Goal: Information Seeking & Learning: Learn about a topic

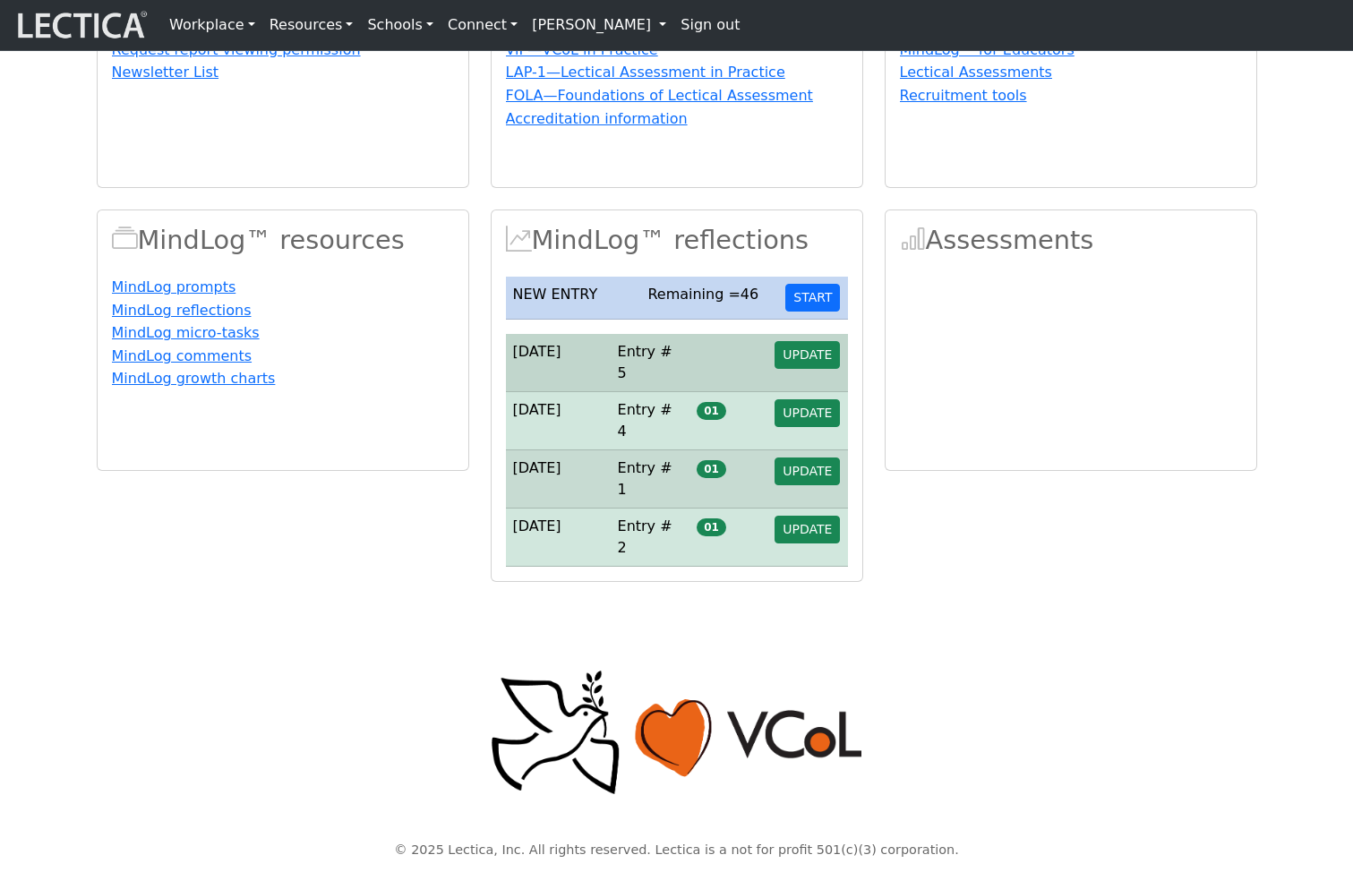
scroll to position [226, 0]
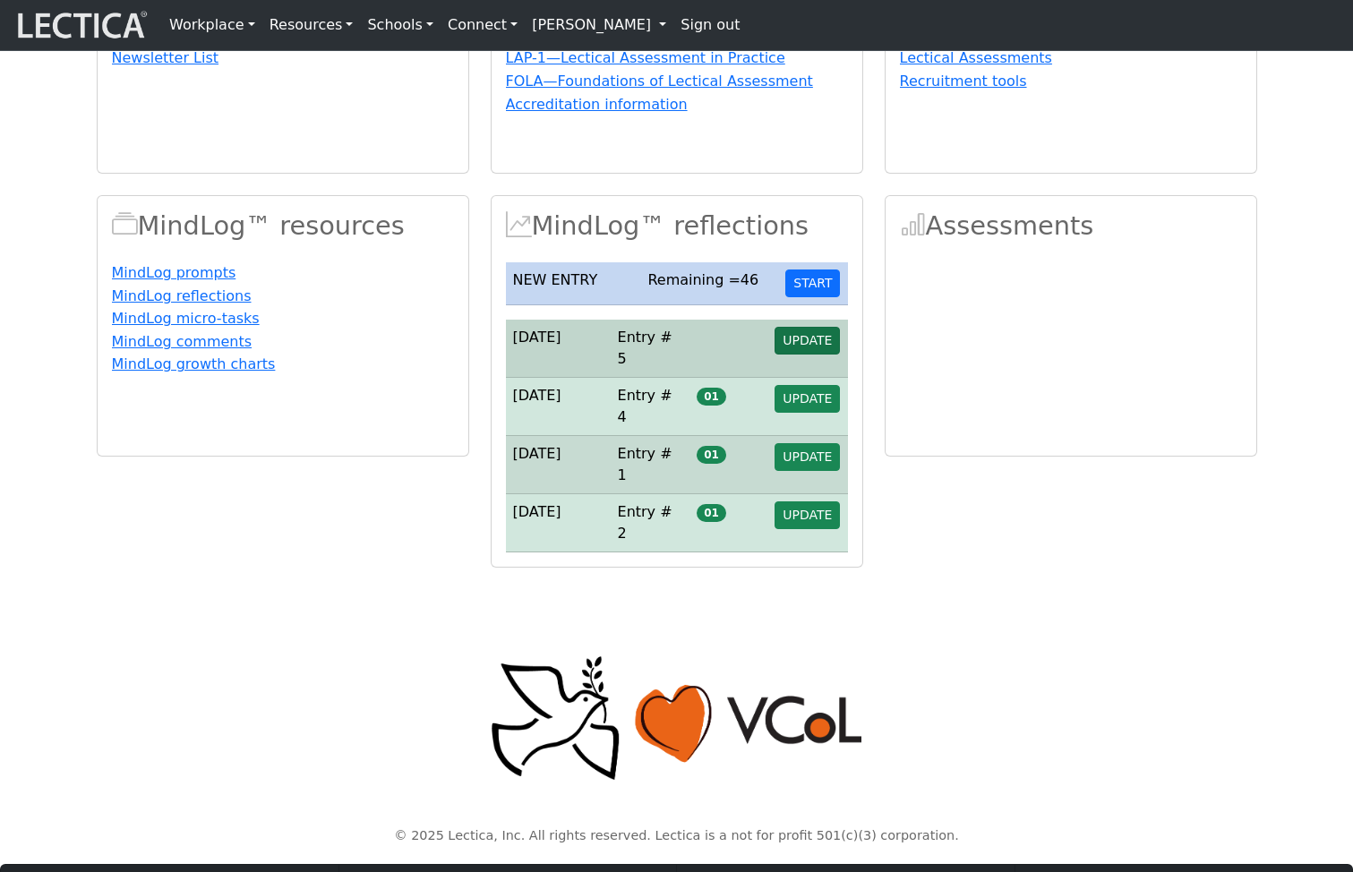
click at [802, 347] on span "UPDATE" at bounding box center [806, 340] width 49 height 14
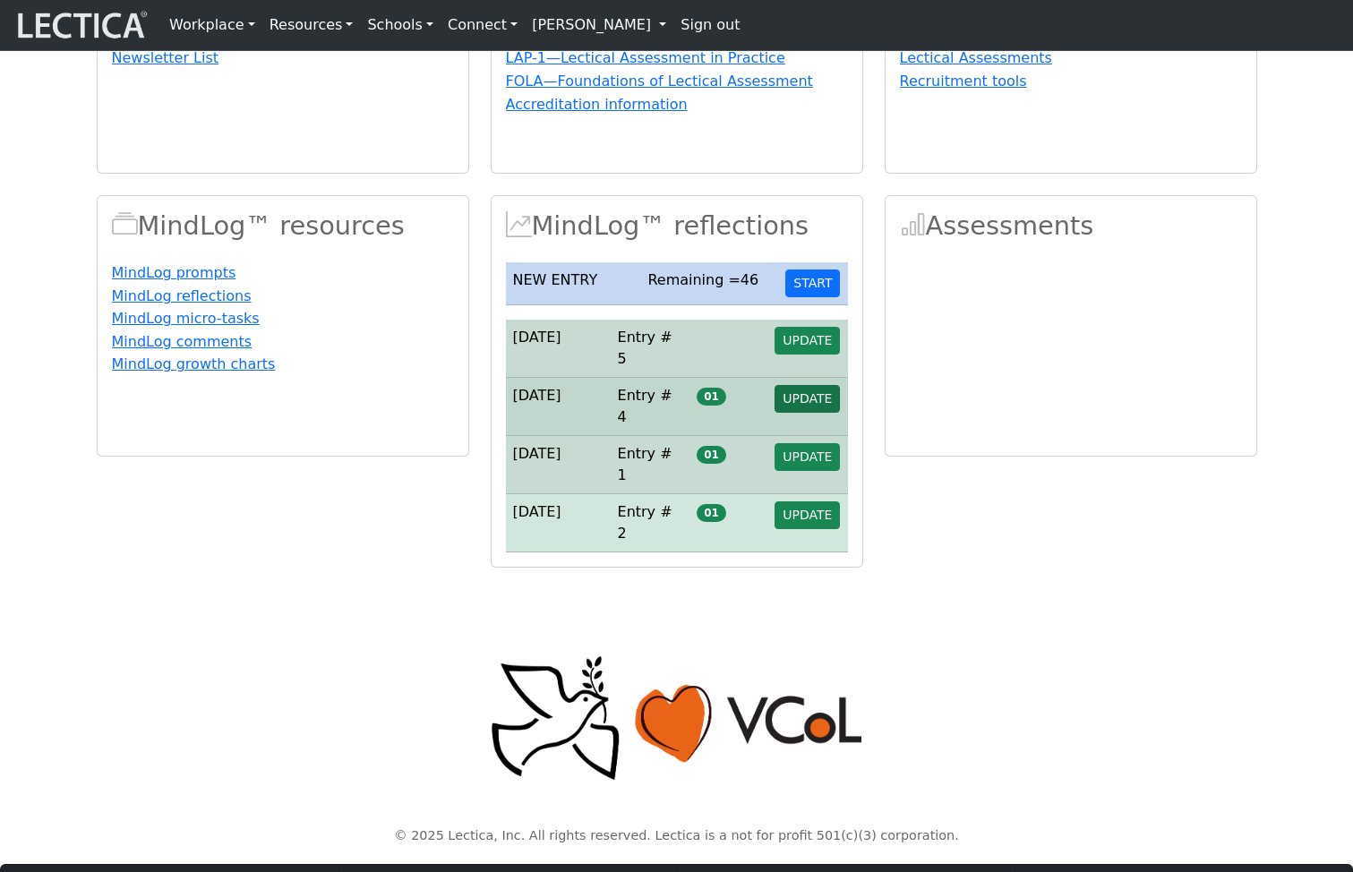
click at [814, 406] on span "UPDATE" at bounding box center [806, 398] width 49 height 14
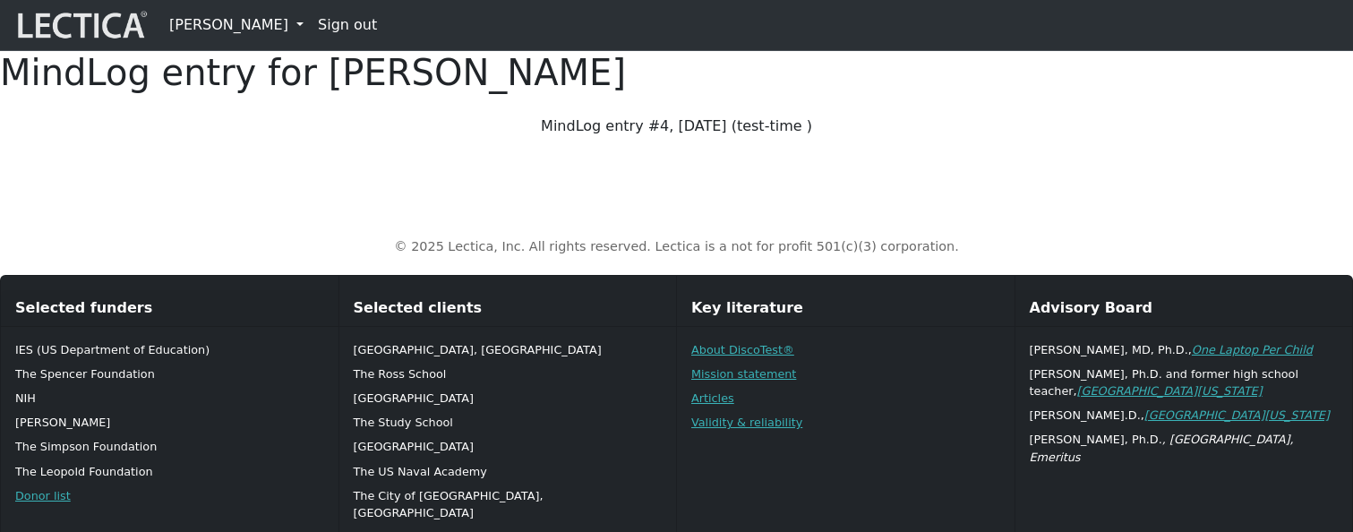
click at [876, 137] on p "MindLog entry #4, [DATE] (test-time )" at bounding box center [677, 125] width 668 height 21
click at [1040, 151] on div "MindLog entry #4, 2025-01-23 (test-time )" at bounding box center [677, 133] width 1182 height 36
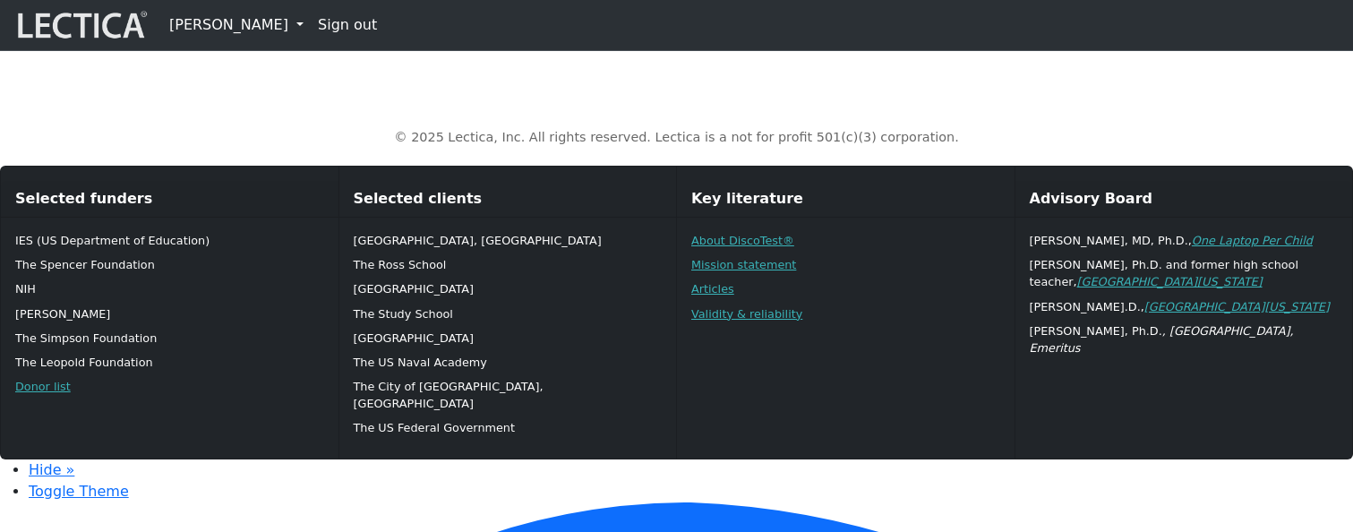
scroll to position [966, 0]
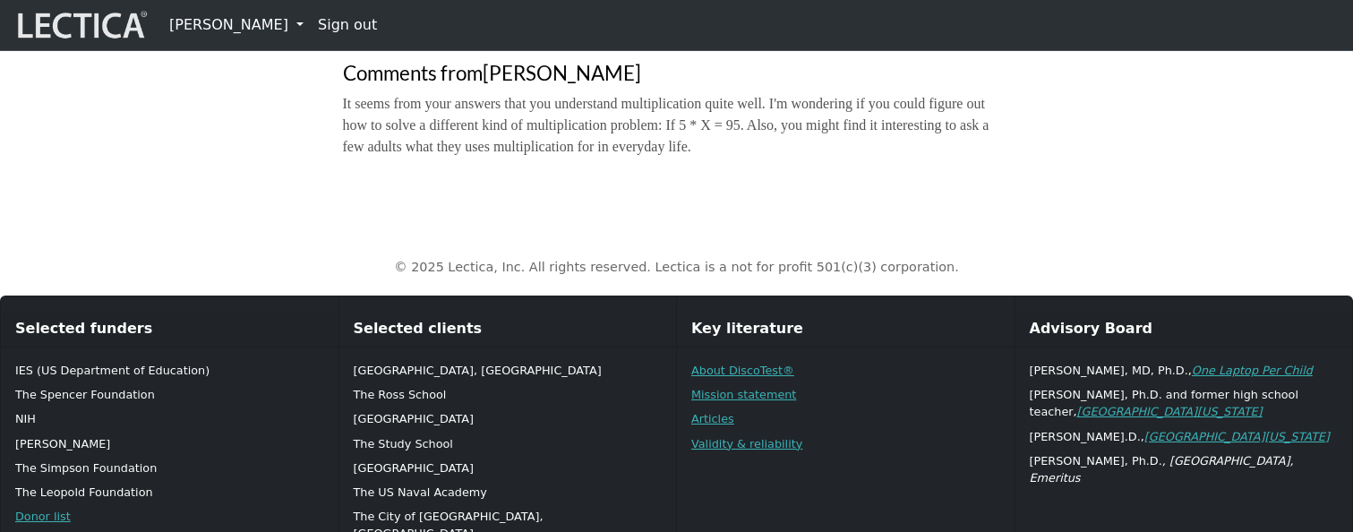
drag, startPoint x: 976, startPoint y: 244, endPoint x: 971, endPoint y: 147, distance: 97.7
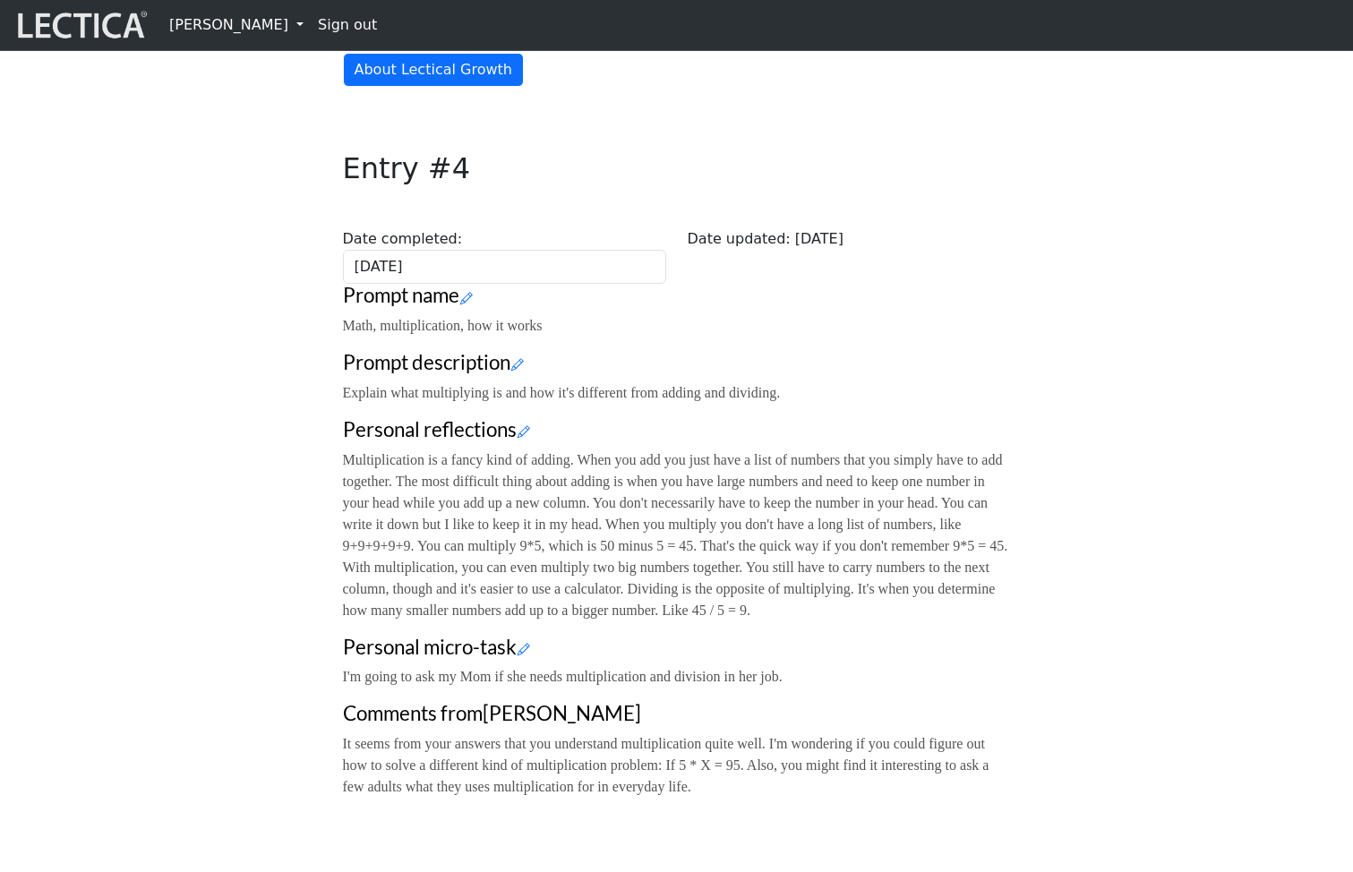
scroll to position [220, 0]
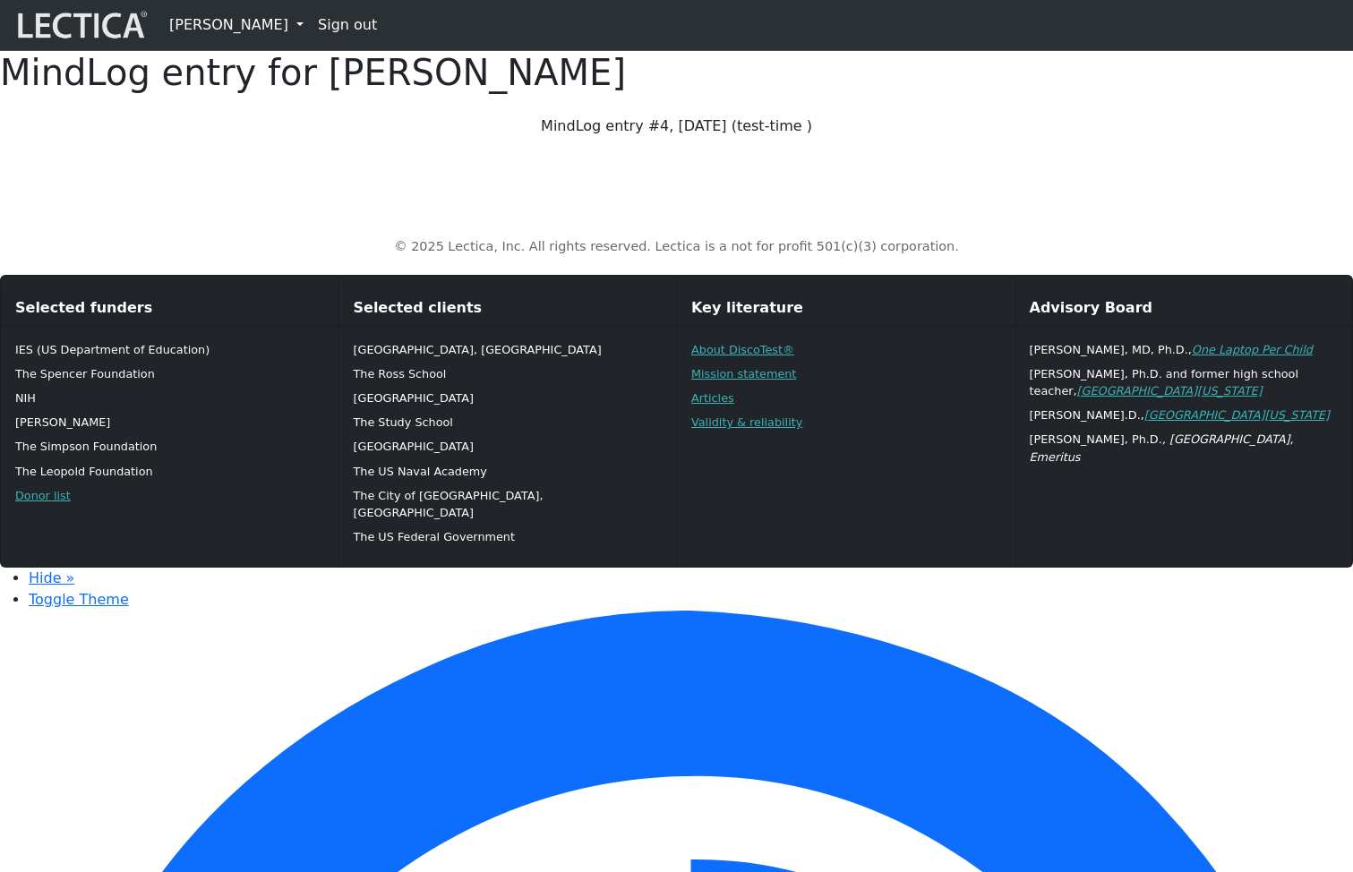
click at [1066, 264] on div "© 2025 Lectica, Inc. All rights reserved. Lectica is a not for profit 501(c)(3)…" at bounding box center [677, 232] width 1182 height 77
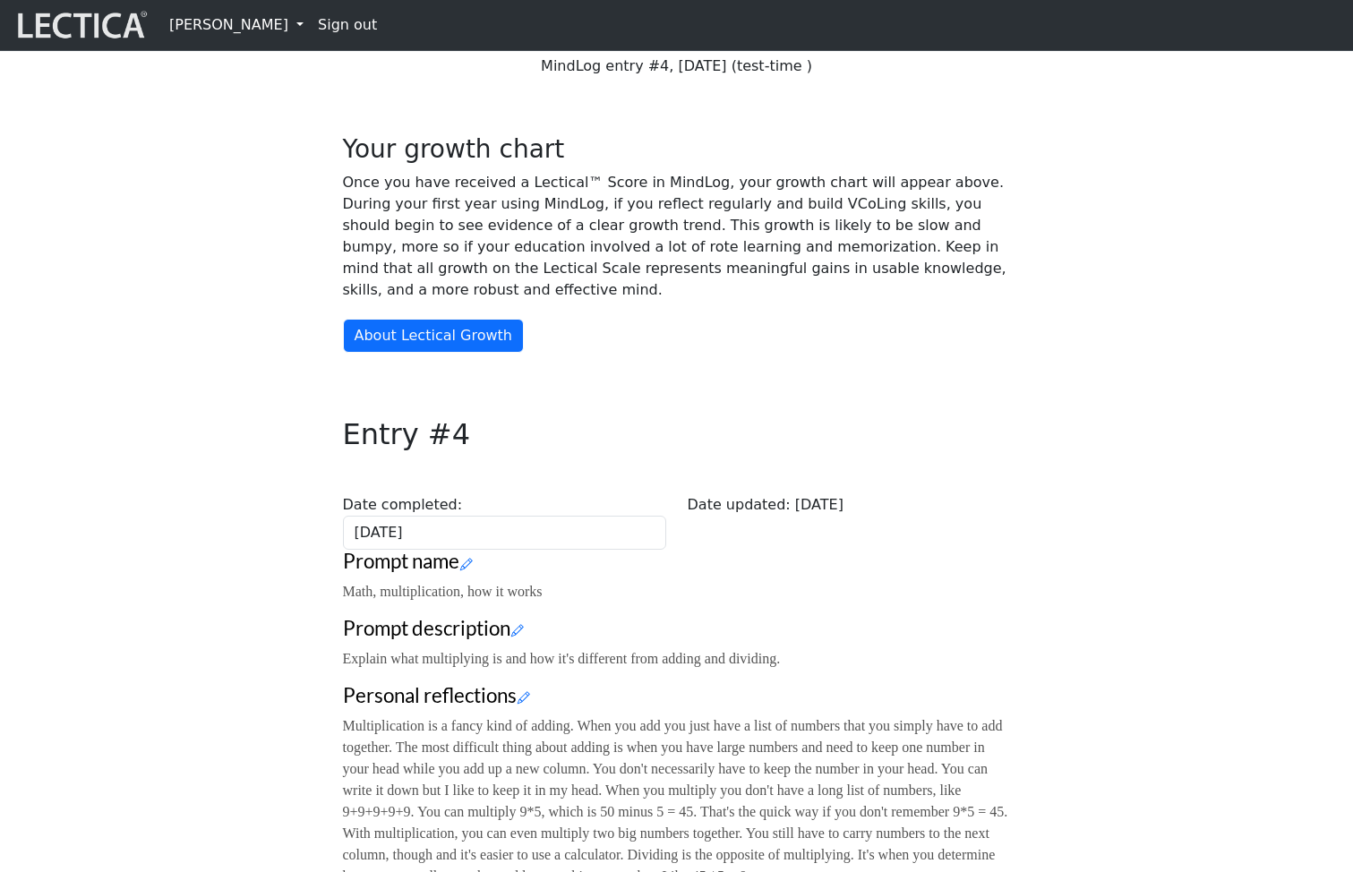
scroll to position [57, 0]
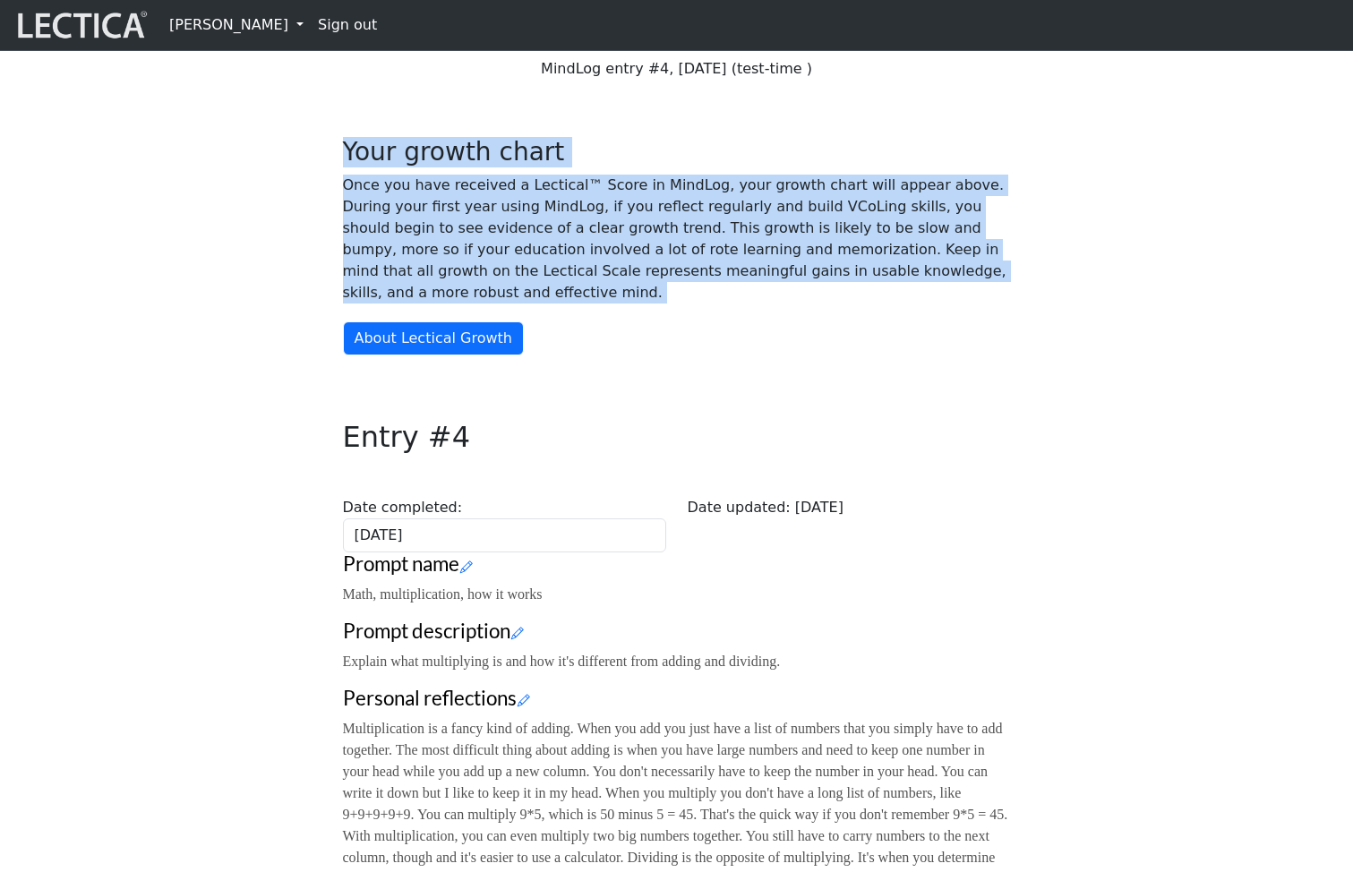
drag, startPoint x: 320, startPoint y: 232, endPoint x: 555, endPoint y: 458, distance: 326.1
click at [555, 458] on div "Your growth chart Once you have received a Lectical™ Score in MindLog, your gro…" at bounding box center [677, 587] width 1182 height 987
click at [1041, 403] on div "Your growth chart Once you have received a Lectical™ Score in MindLog, your gro…" at bounding box center [677, 587] width 1182 height 987
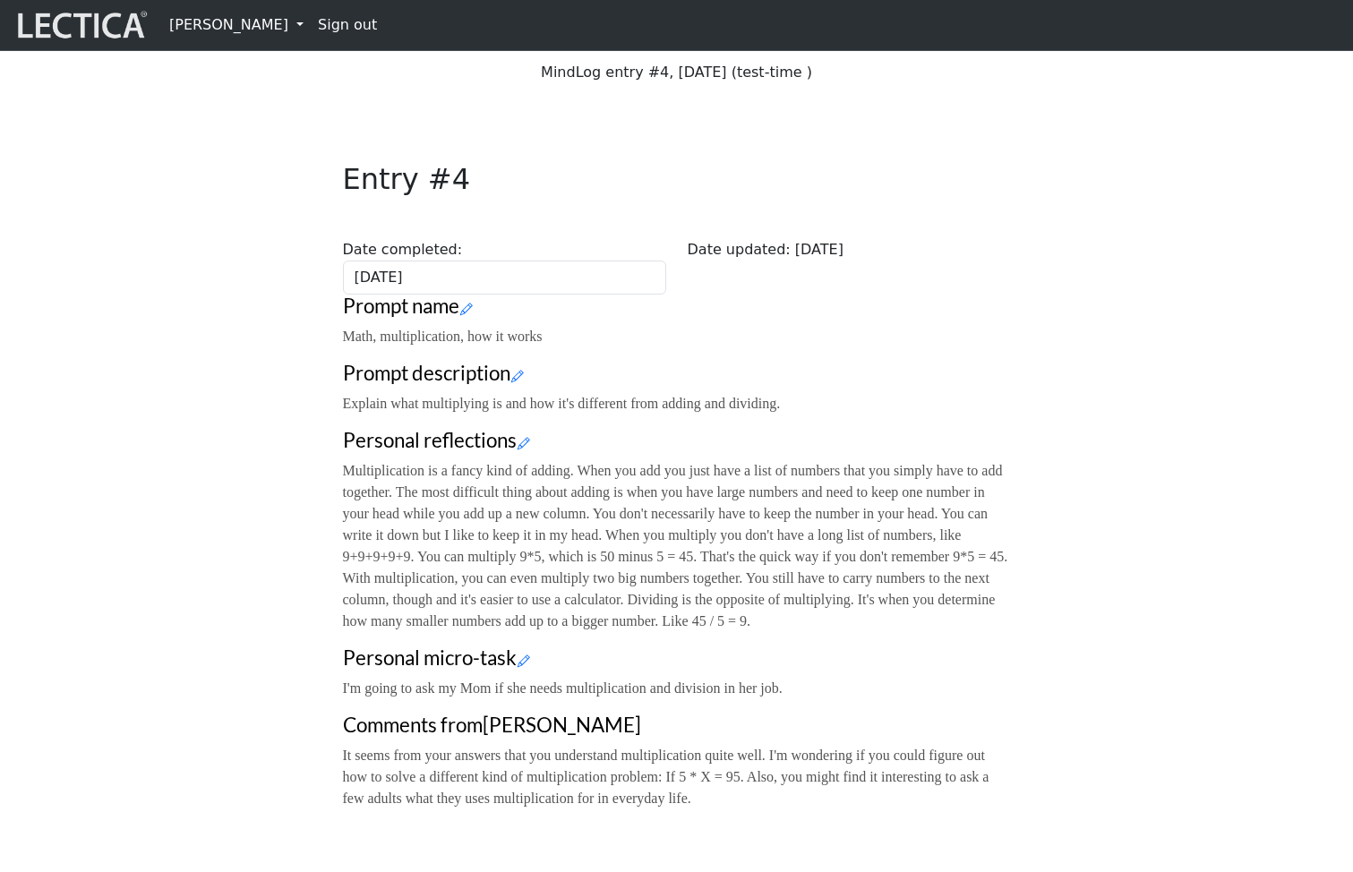
scroll to position [35, 0]
